Goal: Task Accomplishment & Management: Manage account settings

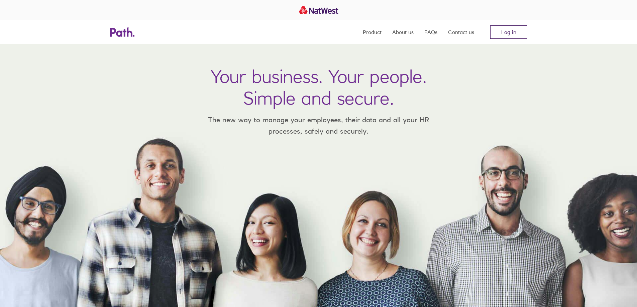
click at [505, 32] on link "Log in" at bounding box center [508, 31] width 37 height 13
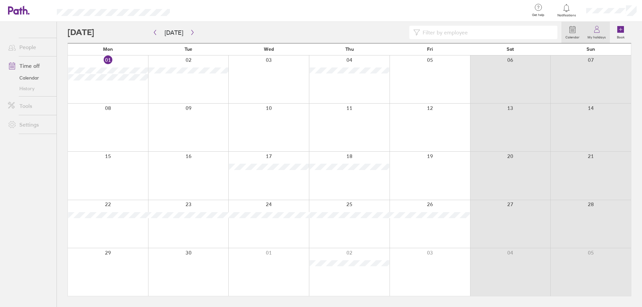
click at [599, 25] on link "My holidays" at bounding box center [596, 32] width 26 height 21
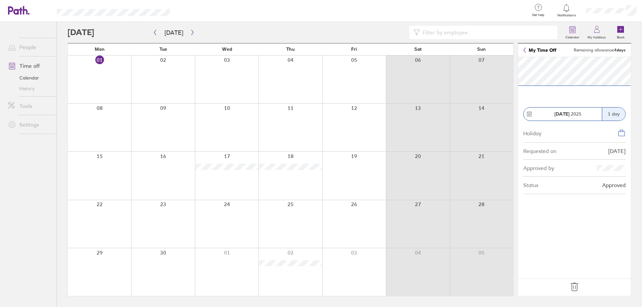
click at [157, 264] on div at bounding box center [162, 272] width 63 height 48
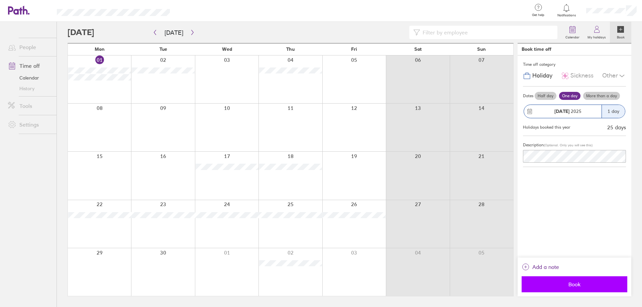
click at [540, 280] on button "Book" at bounding box center [574, 284] width 106 height 16
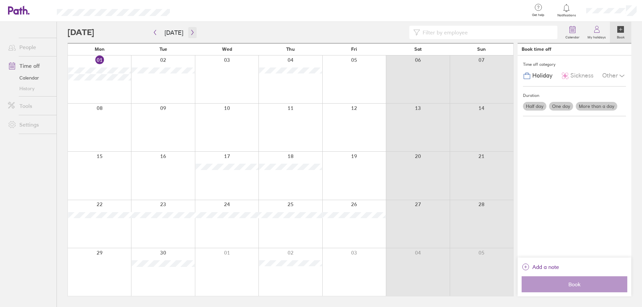
click at [190, 31] on icon "button" at bounding box center [192, 32] width 5 height 5
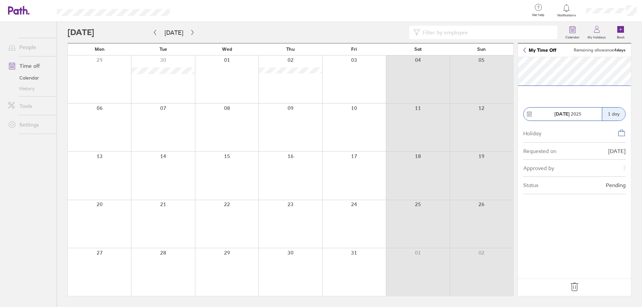
click at [227, 64] on div at bounding box center [226, 79] width 63 height 48
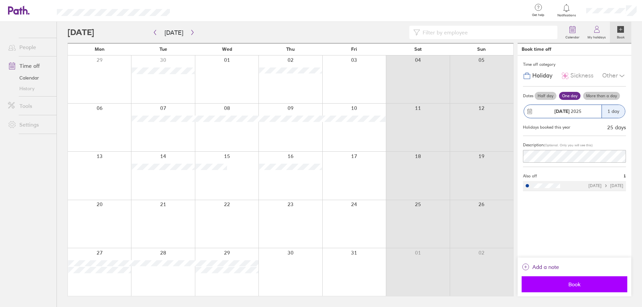
click at [579, 283] on span "Book" at bounding box center [574, 284] width 96 height 6
